Goal: Task Accomplishment & Management: Complete application form

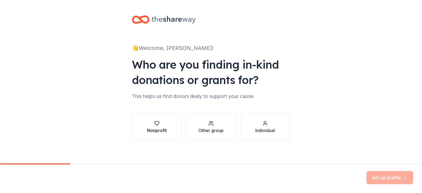
click at [156, 125] on icon "button" at bounding box center [156, 123] width 5 height 5
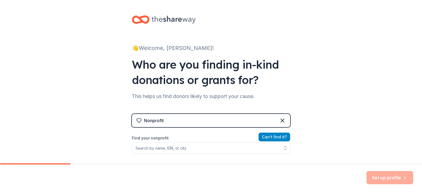
click at [274, 135] on button "Can ' t find it?" at bounding box center [275, 137] width 32 height 9
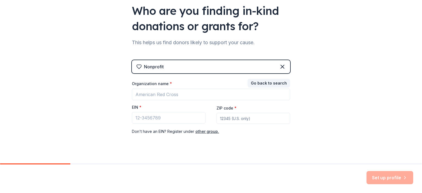
scroll to position [62, 0]
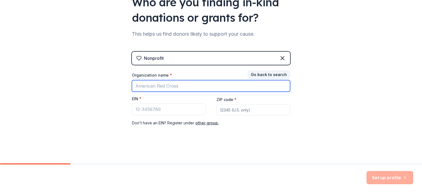
click at [145, 88] on input "Organization name *" at bounding box center [211, 86] width 158 height 12
type input "[GEOGRAPHIC_DATA]"
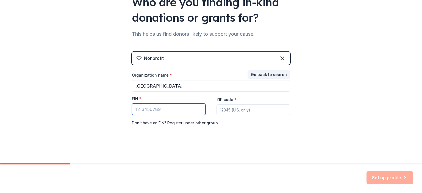
click at [137, 106] on input "EIN *" at bounding box center [169, 110] width 74 height 12
type input "[US_EMPLOYER_IDENTIFICATION_NUMBER]"
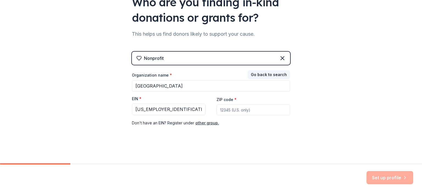
click at [225, 109] on input "ZIP code *" at bounding box center [254, 109] width 74 height 11
type input "44412"
click at [379, 178] on button "Set up profile" at bounding box center [390, 177] width 47 height 13
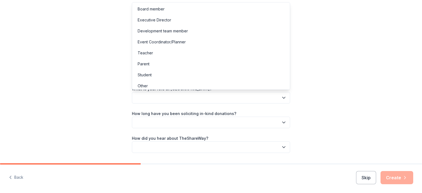
click at [283, 98] on icon "button" at bounding box center [284, 97] width 3 height 1
click at [356, 52] on div "Let's finish your profile This helps us personalize your experience. What is yo…" at bounding box center [211, 89] width 422 height 179
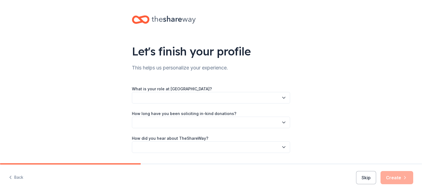
click at [284, 97] on icon "button" at bounding box center [283, 97] width 5 height 5
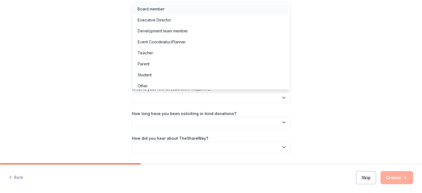
click at [165, 12] on div "Board member" at bounding box center [211, 9] width 156 height 11
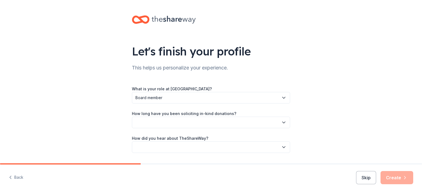
click at [283, 121] on icon "button" at bounding box center [283, 122] width 5 height 5
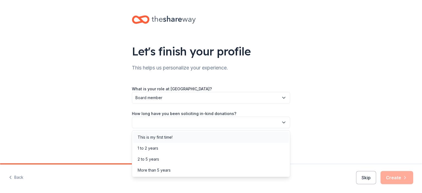
click at [252, 142] on div "This is my first time!" at bounding box center [211, 137] width 156 height 11
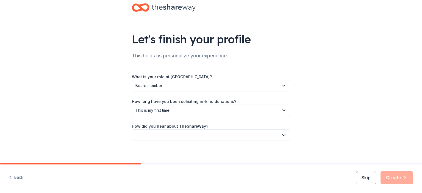
scroll to position [16, 0]
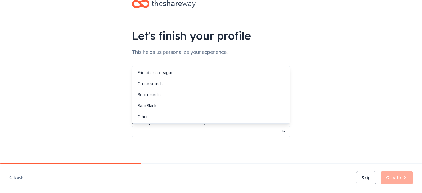
click at [281, 131] on button "button" at bounding box center [211, 132] width 158 height 12
click at [167, 73] on div "Friend or colleague" at bounding box center [156, 73] width 36 height 7
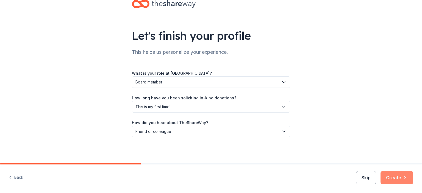
click at [403, 174] on button "Create" at bounding box center [397, 177] width 33 height 13
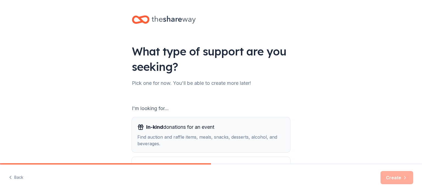
click at [162, 127] on span "In-kind" at bounding box center [154, 127] width 17 height 6
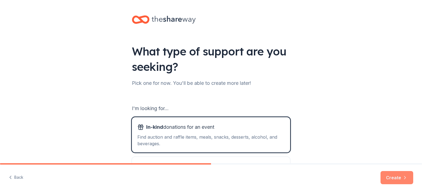
click at [391, 176] on button "Create" at bounding box center [397, 177] width 33 height 13
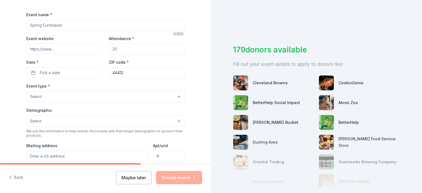
scroll to position [76, 0]
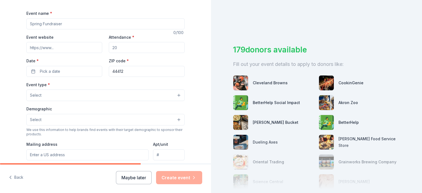
click at [36, 46] on input "Event website" at bounding box center [64, 47] width 76 height 11
type input "[URL][DOMAIN_NAME]"
click at [126, 46] on input "Attendance *" at bounding box center [147, 47] width 76 height 11
type input "200"
click at [68, 70] on button "Pick a date" at bounding box center [64, 71] width 76 height 11
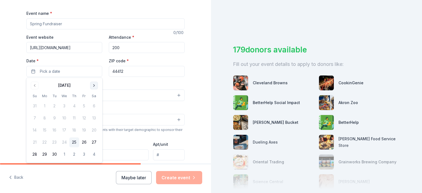
click at [94, 84] on button "Go to next month" at bounding box center [94, 86] width 8 height 8
click at [82, 117] on button "7" at bounding box center [84, 119] width 10 height 10
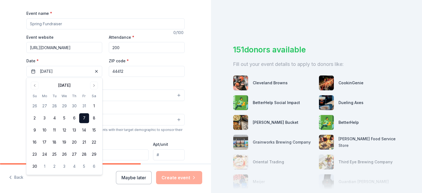
click at [118, 85] on div "Event type * Select" at bounding box center [105, 91] width 158 height 20
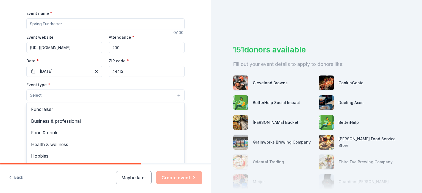
click at [68, 96] on button "Select" at bounding box center [105, 96] width 158 height 12
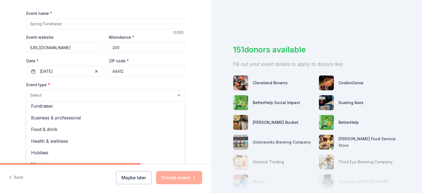
scroll to position [0, 0]
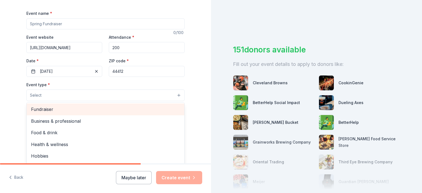
click at [105, 109] on span "Fundraiser" at bounding box center [105, 109] width 149 height 7
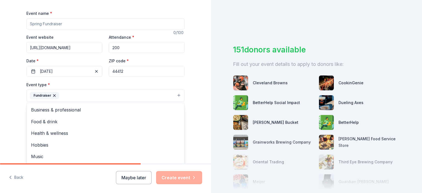
scroll to position [7, 0]
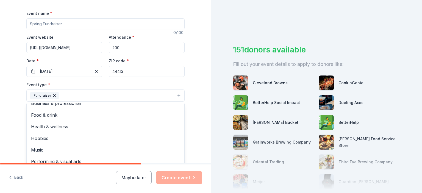
click at [201, 122] on div "Tell us about your event. We'll find in-kind donations you can apply for. Event…" at bounding box center [105, 107] width 211 height 366
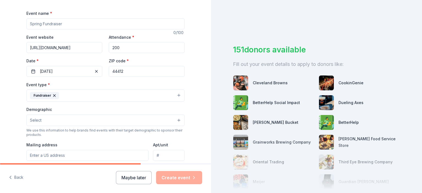
click at [179, 119] on button "Select" at bounding box center [105, 121] width 158 height 12
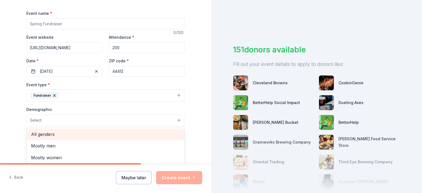
click at [170, 132] on span "All genders" at bounding box center [105, 134] width 149 height 7
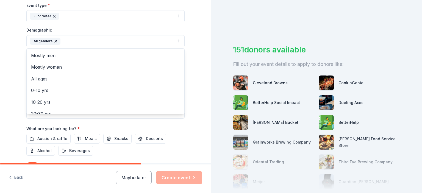
scroll to position [159, 0]
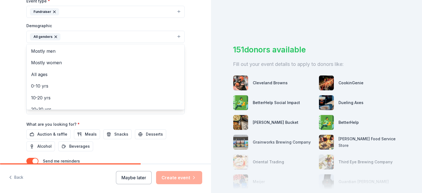
click at [190, 125] on div "Tell us about your event. We'll find in-kind donations you can apply for. Event…" at bounding box center [106, 24] width 176 height 367
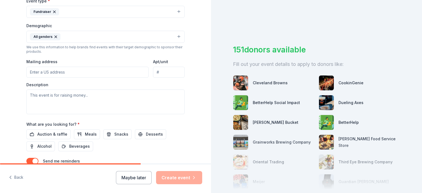
click at [45, 71] on input "Mailing address" at bounding box center [87, 72] width 122 height 11
type input "8544 Fisher Road, Palmyra Township, OH, 44412"
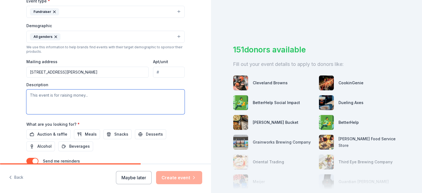
click at [37, 92] on textarea at bounding box center [105, 102] width 158 height 25
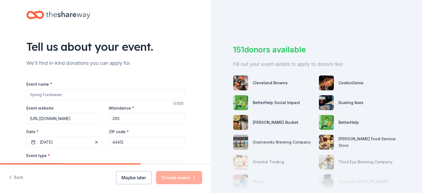
scroll to position [2, 0]
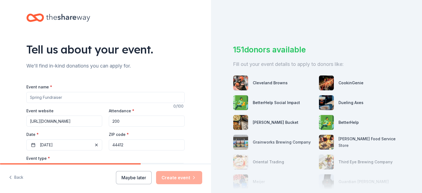
type textarea "for mental illness, poverty, hunger and homelessness including veterans"
click at [41, 97] on input "Event name *" at bounding box center [105, 97] width 158 height 11
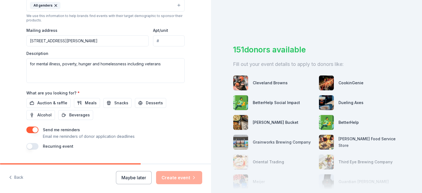
scroll to position [202, 0]
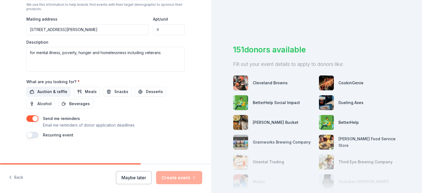
type input "winter fundraiser"
click at [50, 91] on span "Auction & raffle" at bounding box center [52, 91] width 30 height 7
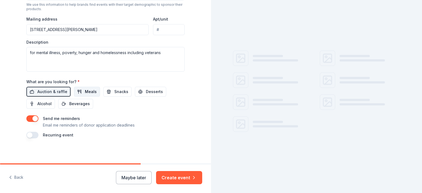
click at [80, 91] on button "Meals" at bounding box center [87, 92] width 26 height 10
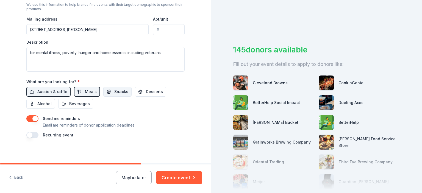
click at [114, 89] on span "Snacks" at bounding box center [121, 91] width 14 height 7
click at [147, 88] on span "Desserts" at bounding box center [154, 91] width 17 height 7
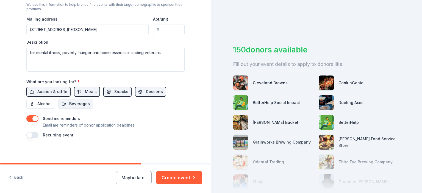
click at [81, 104] on span "Beverages" at bounding box center [79, 104] width 21 height 7
click at [180, 178] on button "Create event" at bounding box center [179, 177] width 46 height 13
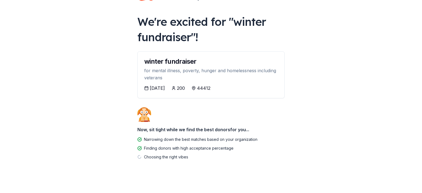
scroll to position [24, 0]
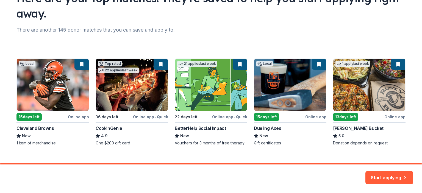
scroll to position [62, 0]
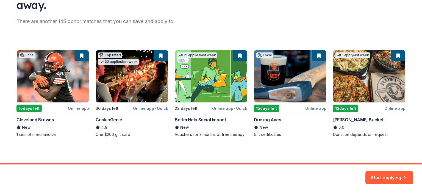
click at [30, 76] on div "Local 15 days left Online app Cleveland Browns New 1 item of merchandise Top ra…" at bounding box center [210, 93] width 389 height 87
click at [384, 176] on button "Start applying" at bounding box center [390, 174] width 48 height 13
click at [385, 176] on div "Start applying" at bounding box center [390, 177] width 48 height 13
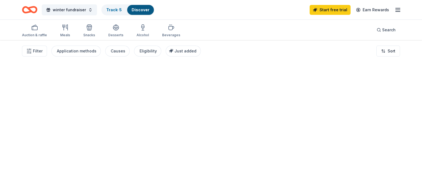
click at [33, 107] on div at bounding box center [211, 116] width 422 height 153
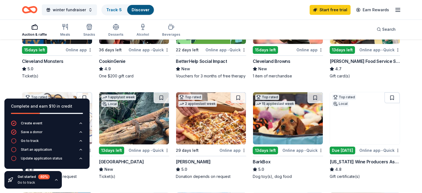
scroll to position [113, 0]
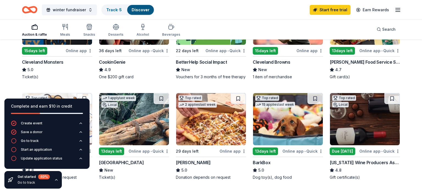
click at [50, 59] on div "Cleveland Monsters" at bounding box center [42, 62] width 41 height 7
drag, startPoint x: 419, startPoint y: 41, endPoint x: 422, endPoint y: 45, distance: 5.7
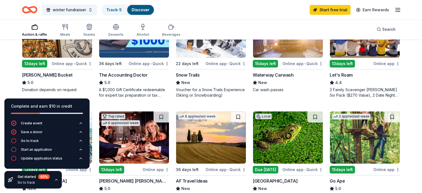
scroll to position [299, 0]
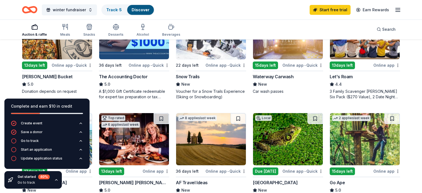
click at [10, 80] on div "210 results in Lake Milton, OH Application deadlines 14 this month 194 in Octob…" at bounding box center [211, 90] width 422 height 699
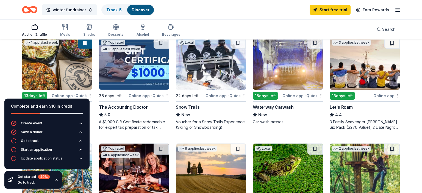
scroll to position [265, 0]
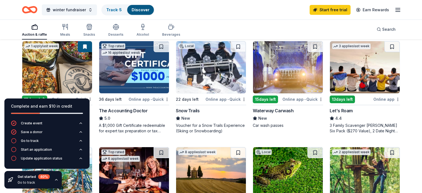
click at [187, 107] on div "Snow Trails" at bounding box center [188, 110] width 24 height 7
click at [278, 107] on div "Waterway Carwash" at bounding box center [273, 110] width 41 height 7
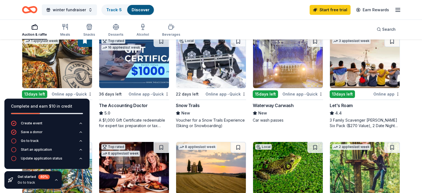
scroll to position [271, 0]
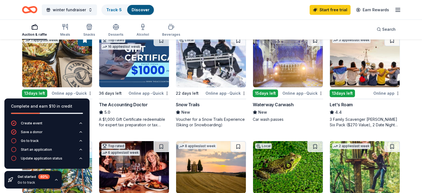
click at [129, 101] on div "The Accounting Doctor" at bounding box center [123, 104] width 49 height 7
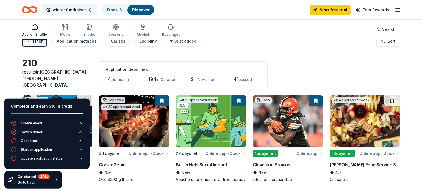
scroll to position [0, 0]
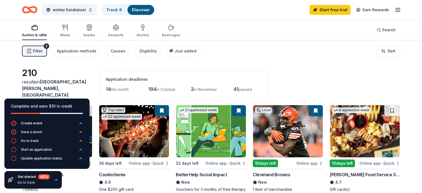
click at [268, 171] on div "Cleveland Browns" at bounding box center [272, 174] width 38 height 7
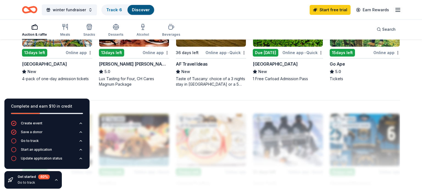
scroll to position [419, 0]
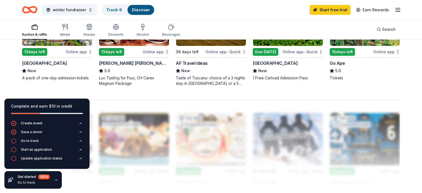
click at [32, 60] on div "[GEOGRAPHIC_DATA]" at bounding box center [44, 63] width 45 height 7
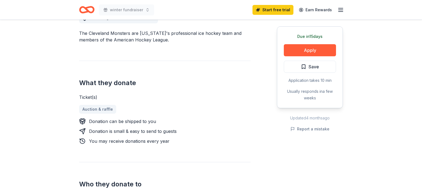
scroll to position [169, 0]
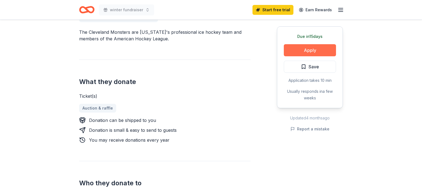
click at [311, 51] on button "Apply" at bounding box center [310, 50] width 52 height 12
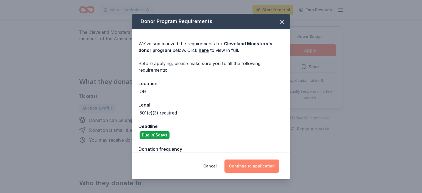
click at [248, 166] on button "Continue to application" at bounding box center [252, 166] width 55 height 13
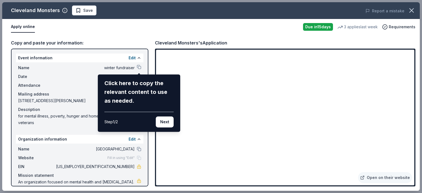
click at [281, 125] on div "Cleveland Monsters Save Report a mistake Apply online Due in 15 days 3 applies …" at bounding box center [211, 96] width 418 height 189
click at [161, 123] on button "Next" at bounding box center [165, 122] width 18 height 11
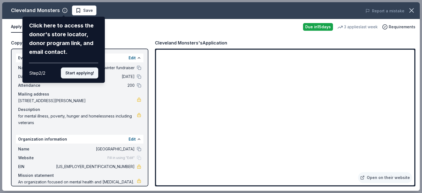
click at [78, 68] on button "Start applying!" at bounding box center [79, 73] width 37 height 11
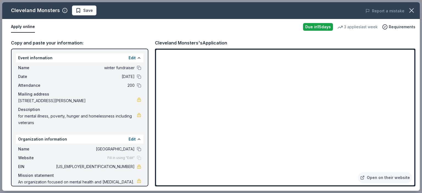
click at [283, 126] on div "Cleveland Monsters Save Report a mistake Apply online Due in 15 days 3 applies …" at bounding box center [211, 96] width 418 height 189
click at [371, 54] on div "Cleveland Monsters Save Report a mistake Apply online Due in 15 days 3 applies …" at bounding box center [211, 96] width 418 height 189
click at [379, 54] on div "Cleveland Monsters Save Report a mistake Apply online Due in 15 days 3 applies …" at bounding box center [211, 96] width 418 height 189
click at [384, 34] on div "Apply online Due in 15 days 3 applies last week Requirements" at bounding box center [211, 27] width 418 height 16
click at [411, 10] on icon "button" at bounding box center [412, 11] width 4 height 4
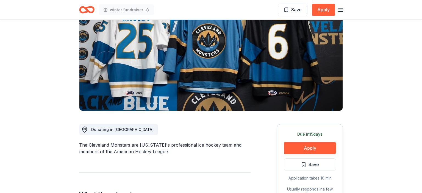
scroll to position [0, 0]
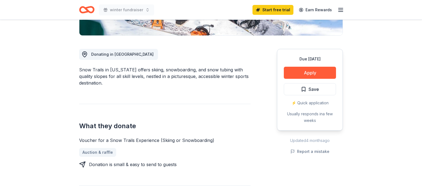
scroll to position [139, 0]
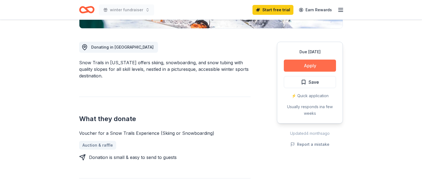
click at [300, 65] on button "Apply" at bounding box center [310, 66] width 52 height 12
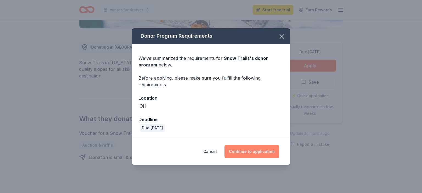
click at [248, 153] on button "Continue to application" at bounding box center [252, 151] width 55 height 13
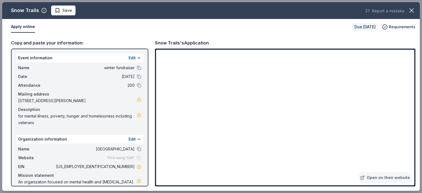
click at [105, 98] on span "[STREET_ADDRESS][PERSON_NAME]" at bounding box center [77, 101] width 119 height 7
click at [106, 101] on span "[STREET_ADDRESS][PERSON_NAME]" at bounding box center [77, 101] width 119 height 7
drag, startPoint x: 105, startPoint y: 101, endPoint x: 79, endPoint y: 99, distance: 25.9
click at [79, 99] on span "[STREET_ADDRESS][PERSON_NAME]" at bounding box center [77, 101] width 119 height 7
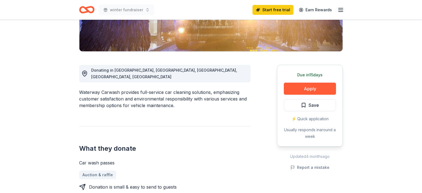
scroll to position [116, 0]
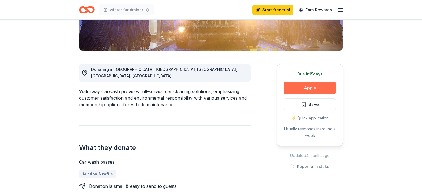
click at [309, 87] on button "Apply" at bounding box center [310, 88] width 52 height 12
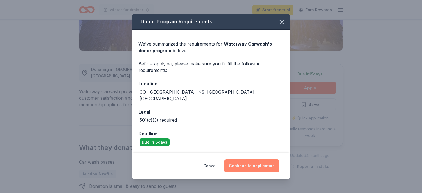
click at [244, 161] on button "Continue to application" at bounding box center [252, 165] width 55 height 13
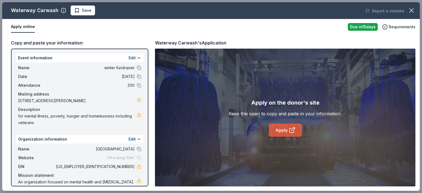
click at [285, 129] on link "Apply" at bounding box center [285, 130] width 33 height 13
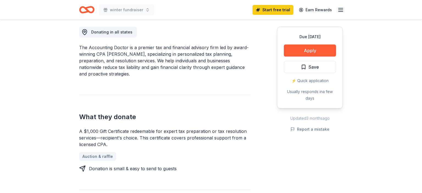
scroll to position [155, 0]
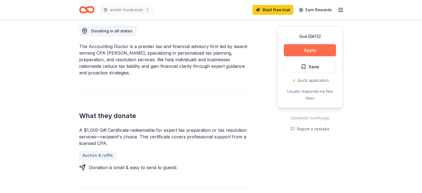
click at [315, 51] on button "Apply" at bounding box center [310, 50] width 52 height 12
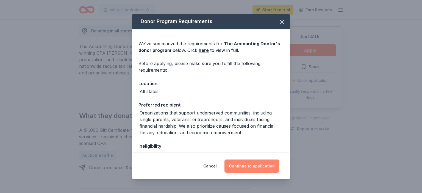
click at [252, 165] on button "Continue to application" at bounding box center [252, 166] width 55 height 13
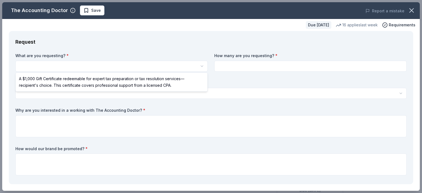
scroll to position [0, 0]
click at [85, 67] on html "winter fundraiser Save Apply Due in 36 days Share The Accounting Doctor 5.0 • 4…" at bounding box center [211, 96] width 422 height 193
select select "A $1,000 Gift Certificate redeemable for expert tax preparation or tax resoluti…"
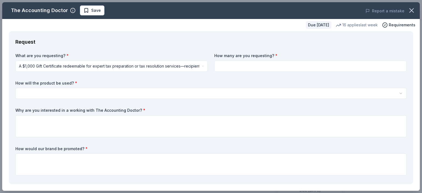
click at [225, 64] on input at bounding box center [310, 66] width 192 height 11
type input "1"
click at [33, 92] on html "winter fundraiser Save Apply Due in 36 days Share The Accounting Doctor 5.0 • 4…" at bounding box center [211, 96] width 422 height 193
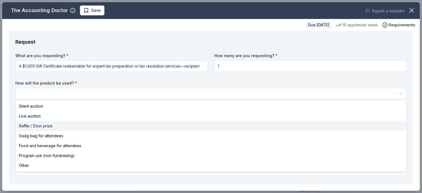
select select "raffleDoorPrize"
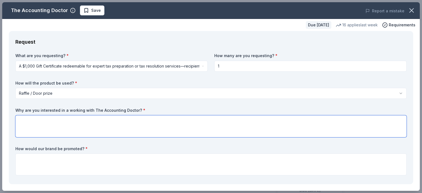
click at [26, 124] on textarea at bounding box center [210, 126] width 391 height 22
click at [44, 121] on textarea "This is an unusal certificate to offer that our attendees would be interested in" at bounding box center [210, 126] width 391 height 22
click at [46, 129] on textarea "This is an unusal certificate to offer that our attendees would be interested in" at bounding box center [210, 126] width 391 height 22
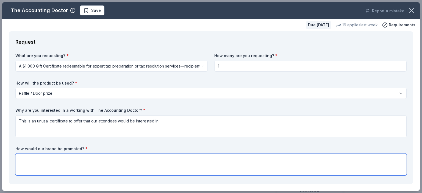
click at [21, 162] on textarea at bounding box center [210, 165] width 391 height 22
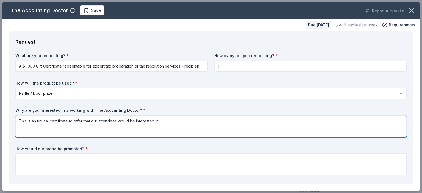
click at [49, 121] on textarea "This is an unusal certificate to offer that our attendees would be interested in" at bounding box center [210, 126] width 391 height 22
type textarea "This is an unique certificate to offer that our attendees would be interested in"
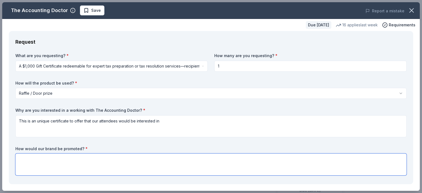
click at [29, 159] on textarea at bounding box center [210, 165] width 391 height 22
type textarea "it would be advertised by social media, flyers and of the night on a board."
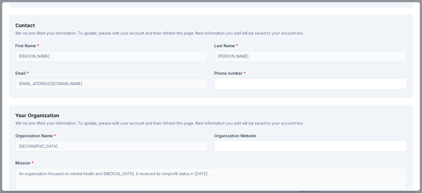
scroll to position [367, 0]
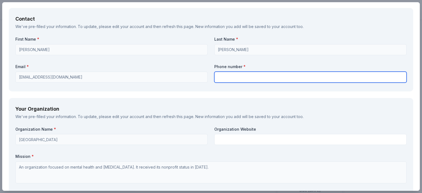
click at [226, 74] on input "text" at bounding box center [310, 77] width 192 height 11
type input "330-573-3961"
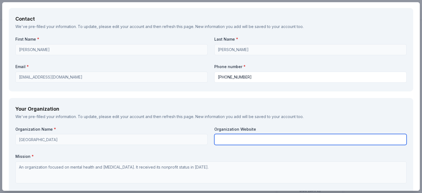
click at [232, 137] on input "text" at bounding box center [310, 139] width 192 height 11
type input "https://hopejunction.com"
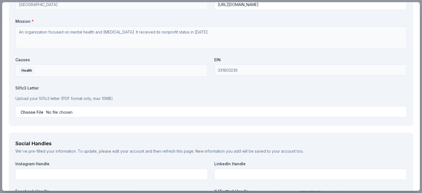
scroll to position [507, 0]
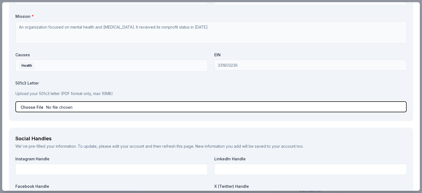
click at [27, 106] on input "file" at bounding box center [210, 106] width 391 height 11
type input "C:\fakepath\Hpe Junction IRS.pdf"
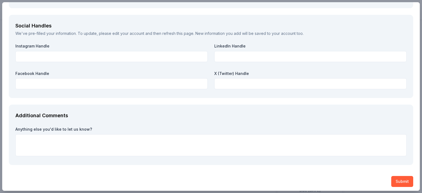
scroll to position [622, 0]
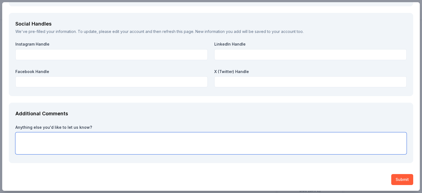
click at [19, 134] on textarea at bounding box center [210, 143] width 391 height 22
type textarea "We appreciate any support as we go into winter going into tent cities in Ohio f…"
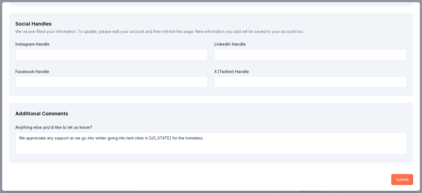
click at [402, 178] on button "Submit" at bounding box center [402, 179] width 22 height 11
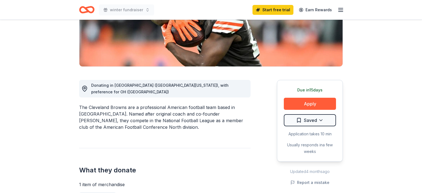
scroll to position [103, 0]
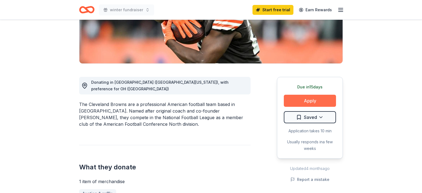
click at [316, 97] on button "Apply" at bounding box center [310, 101] width 52 height 12
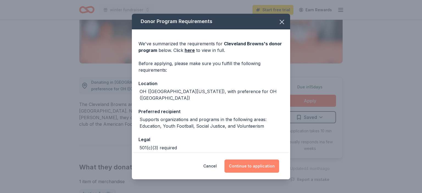
click at [251, 167] on button "Continue to application" at bounding box center [252, 166] width 55 height 13
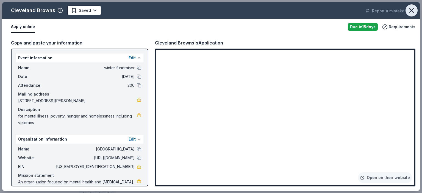
click at [411, 8] on icon "button" at bounding box center [412, 11] width 8 height 8
